Goal: Check status: Check status

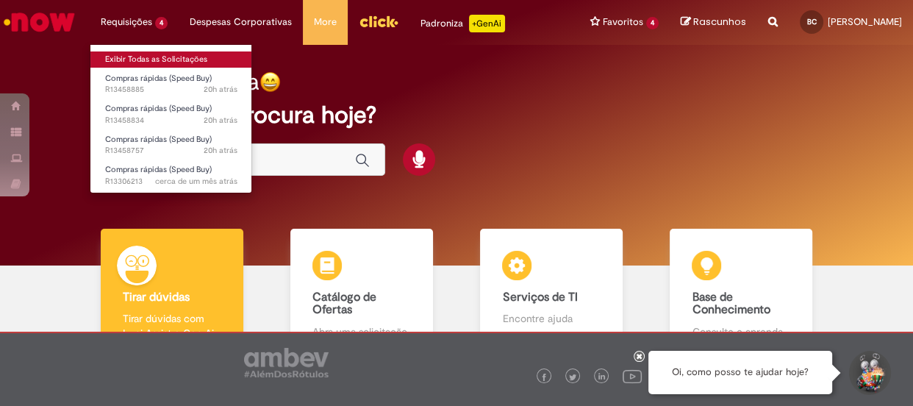
click at [166, 53] on link "Exibir Todas as Solicitações" at bounding box center [171, 59] width 162 height 16
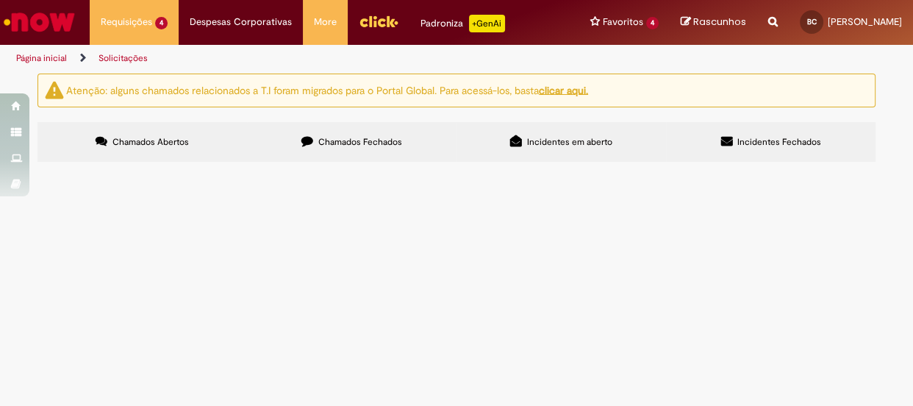
drag, startPoint x: 98, startPoint y: 288, endPoint x: 49, endPoint y: 290, distance: 49.3
click at [0, 0] on td "R13458834" at bounding box center [0, 0] width 0 height 0
copy span "R13458834"
drag, startPoint x: 95, startPoint y: 315, endPoint x: 47, endPoint y: 315, distance: 47.8
click at [0, 0] on td "R13458757" at bounding box center [0, 0] width 0 height 0
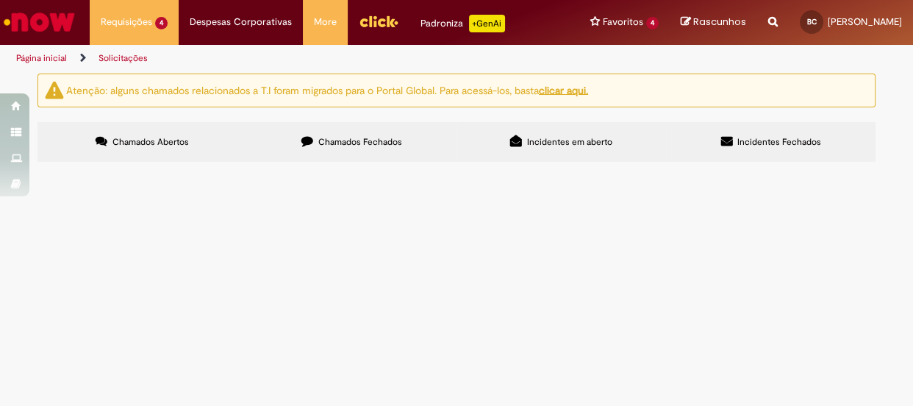
copy span "R13458757"
drag, startPoint x: 101, startPoint y: 257, endPoint x: 54, endPoint y: 259, distance: 47.1
click at [0, 0] on td "R13458885" at bounding box center [0, 0] width 0 height 0
copy span "R13458885"
click at [0, 0] on span "Compras rápidas (Speed Buy)" at bounding box center [0, 0] width 0 height 0
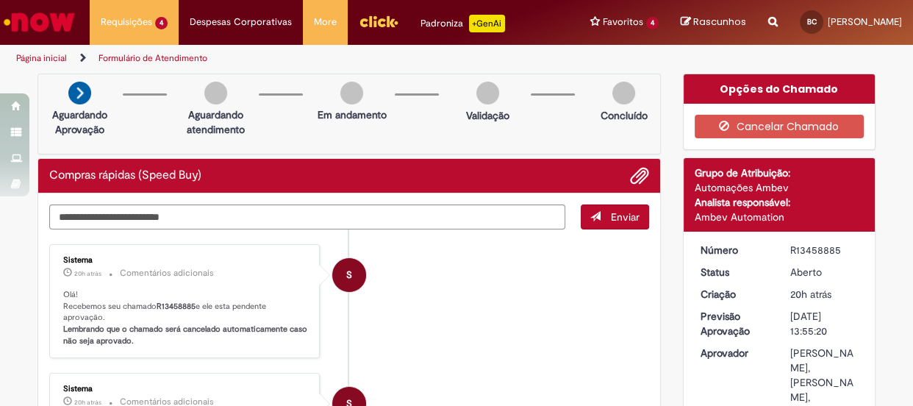
click at [445, 290] on li "S Sistema 20h atrás 20 horas atrás Comentários adicionais Olá! Recebemos seu ch…" at bounding box center [349, 301] width 600 height 115
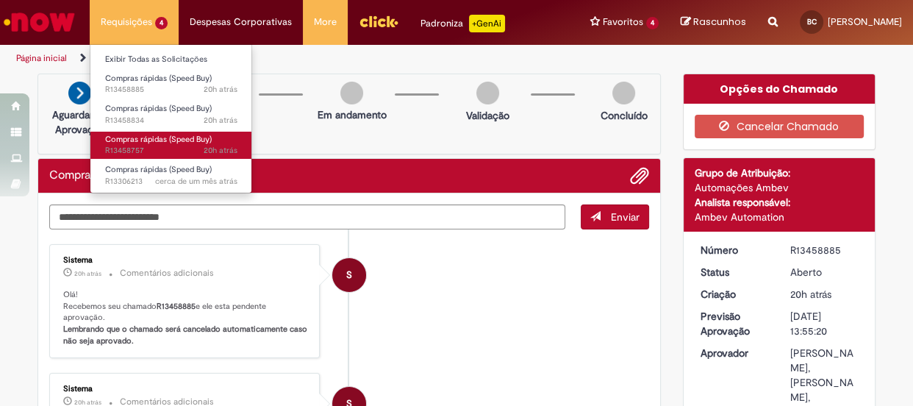
click at [147, 145] on span "20h atrás 20 horas atrás R13458757" at bounding box center [171, 151] width 132 height 12
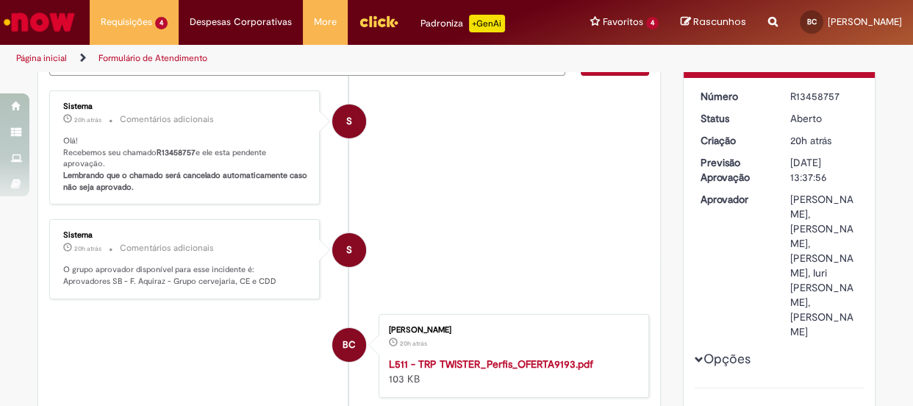
scroll to position [159, 0]
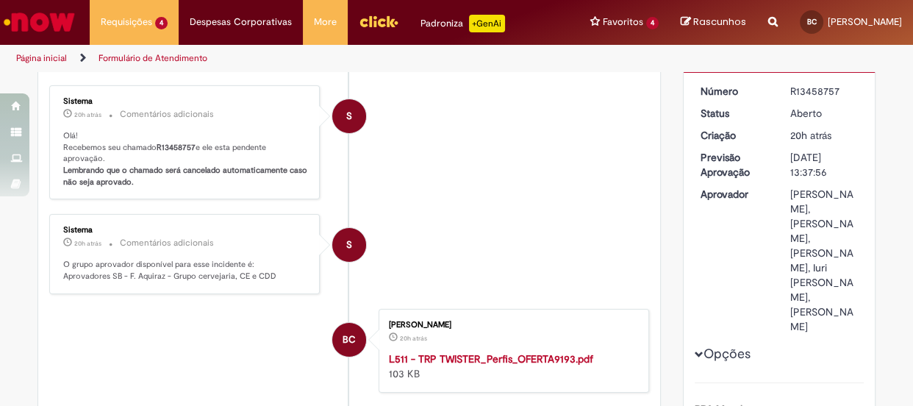
drag, startPoint x: 836, startPoint y: 90, endPoint x: 784, endPoint y: 90, distance: 51.5
click at [784, 90] on dd "R13458757" at bounding box center [824, 91] width 90 height 15
copy div "R13458757"
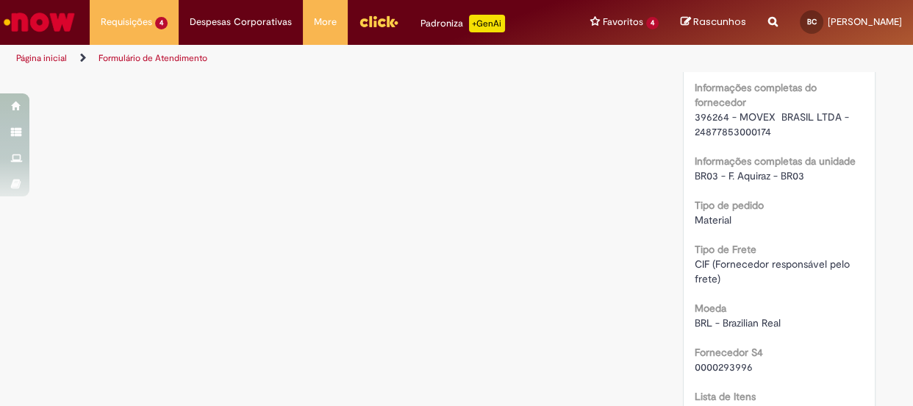
scroll to position [1625, 0]
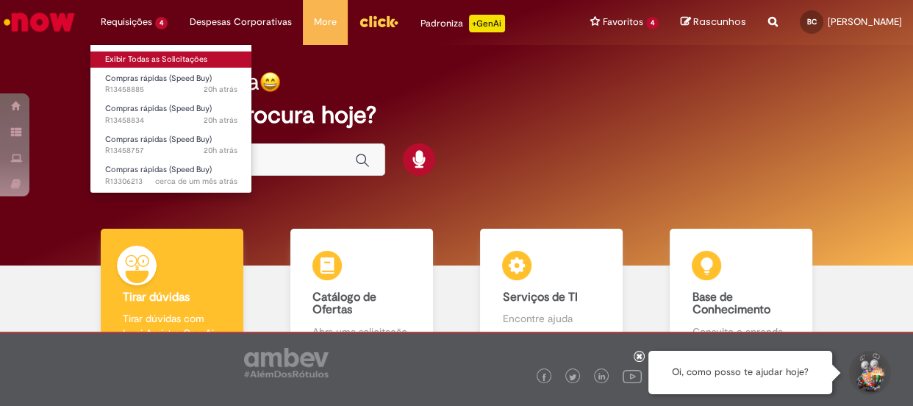
click at [179, 59] on link "Exibir Todas as Solicitações" at bounding box center [171, 59] width 162 height 16
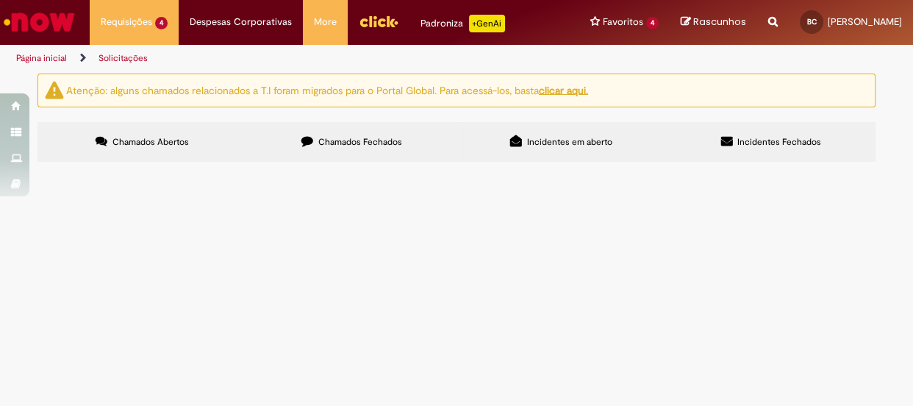
click at [0, 0] on span "Compras rápidas (Speed Buy)" at bounding box center [0, 0] width 0 height 0
click at [0, 0] on td "PINOS GUIA DA TALISCA" at bounding box center [0, 0] width 0 height 0
drag, startPoint x: 337, startPoint y: 294, endPoint x: 361, endPoint y: 284, distance: 25.7
click at [0, 0] on td "RC-Trocar Rolos Guia (Rolamentos) troca mandatoria DPL L511" at bounding box center [0, 0] width 0 height 0
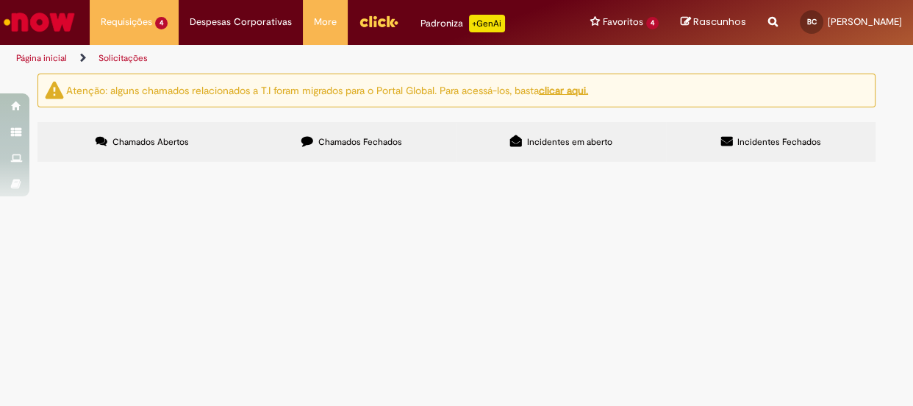
click at [0, 0] on span "RC-Trocar Rolos Guia (Rolamentos) troca mandatoria DPL L511" at bounding box center [0, 0] width 0 height 0
click at [0, 0] on td "Compras rápidas (Speed Buy)" at bounding box center [0, 0] width 0 height 0
click at [0, 0] on span "R13458834" at bounding box center [0, 0] width 0 height 0
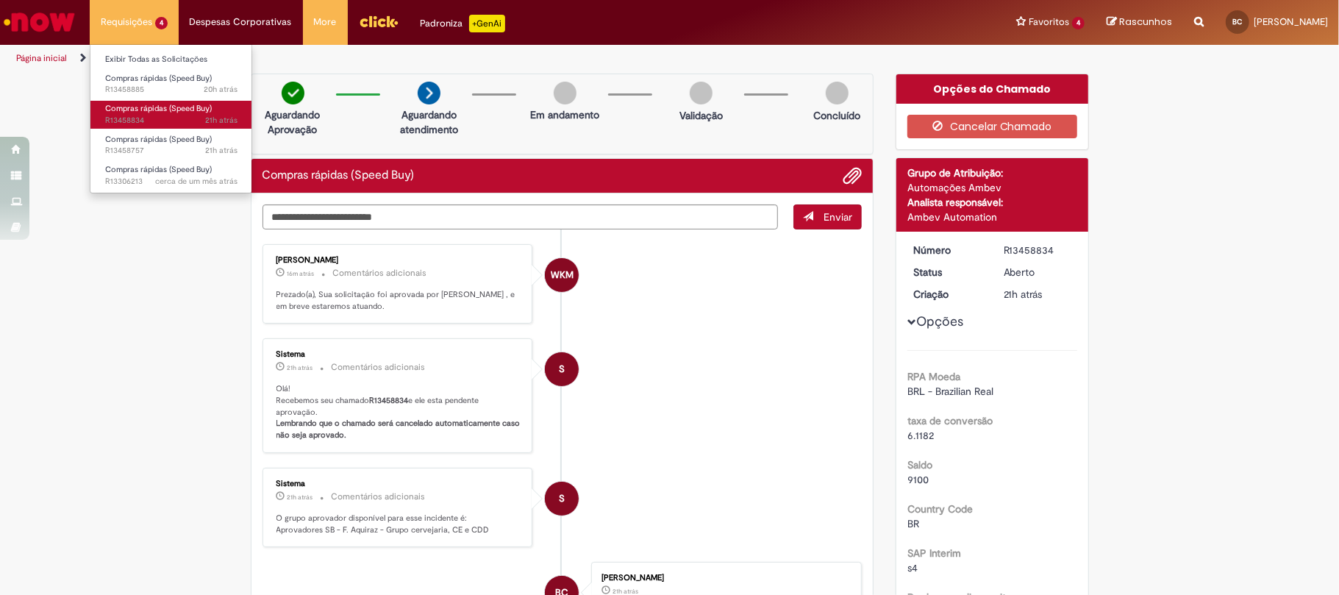
click at [149, 115] on span "21h atrás 21 horas atrás R13458834" at bounding box center [171, 121] width 132 height 12
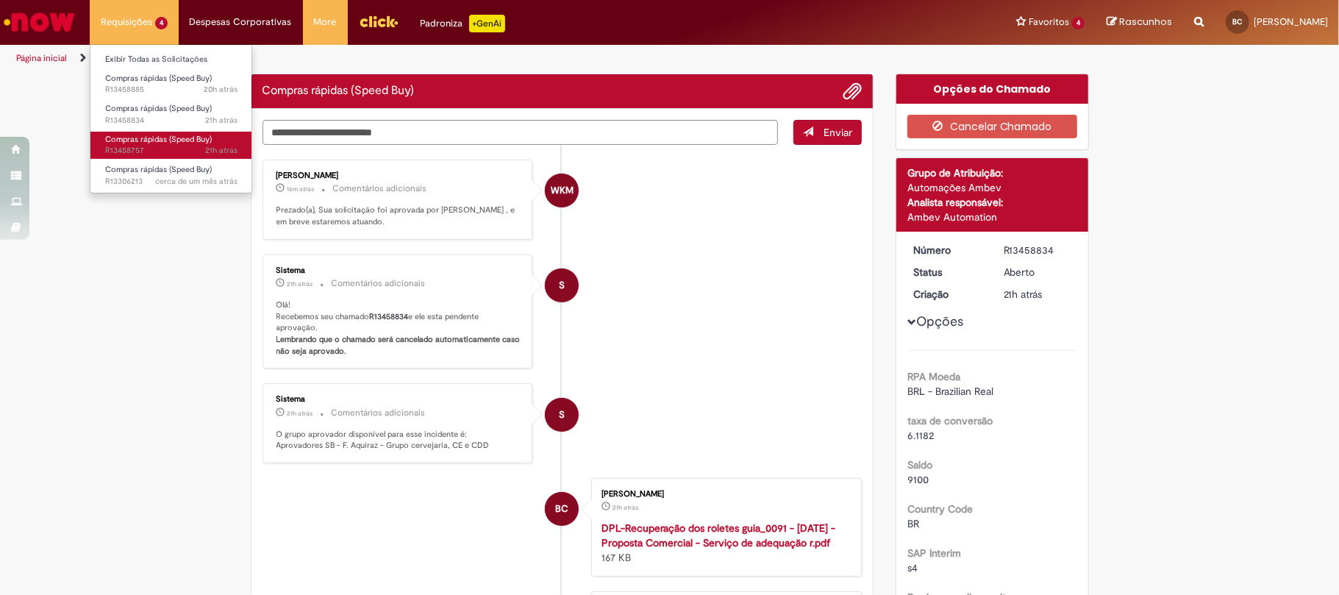
click at [146, 150] on span "21h atrás 21 horas atrás R13458757" at bounding box center [171, 151] width 132 height 12
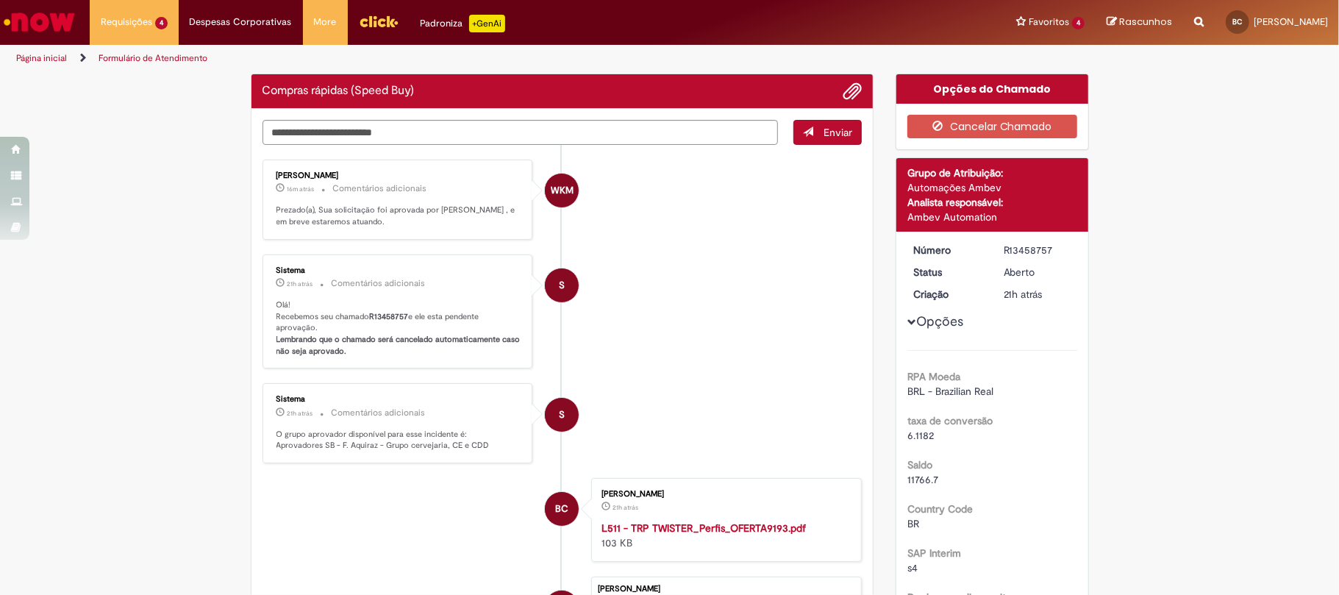
drag, startPoint x: 87, startPoint y: 421, endPoint x: 94, endPoint y: 426, distance: 9.0
